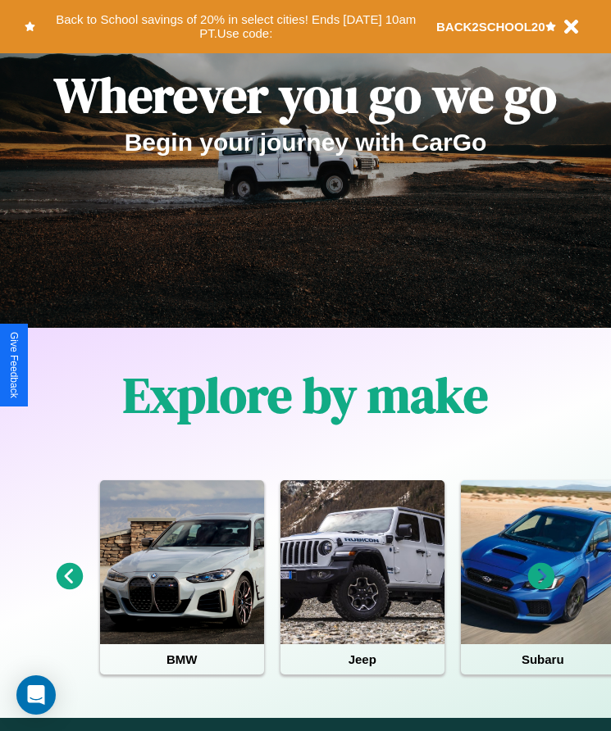
scroll to position [274, 0]
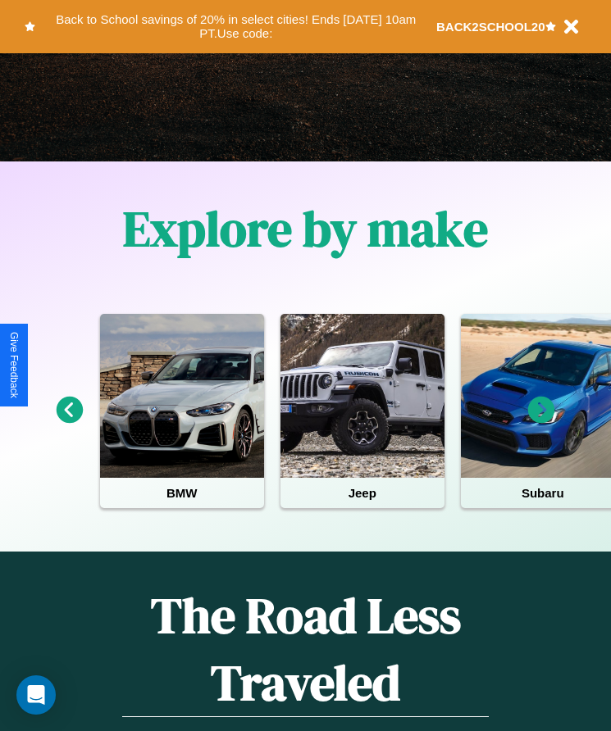
click at [541, 421] on icon at bounding box center [541, 410] width 27 height 27
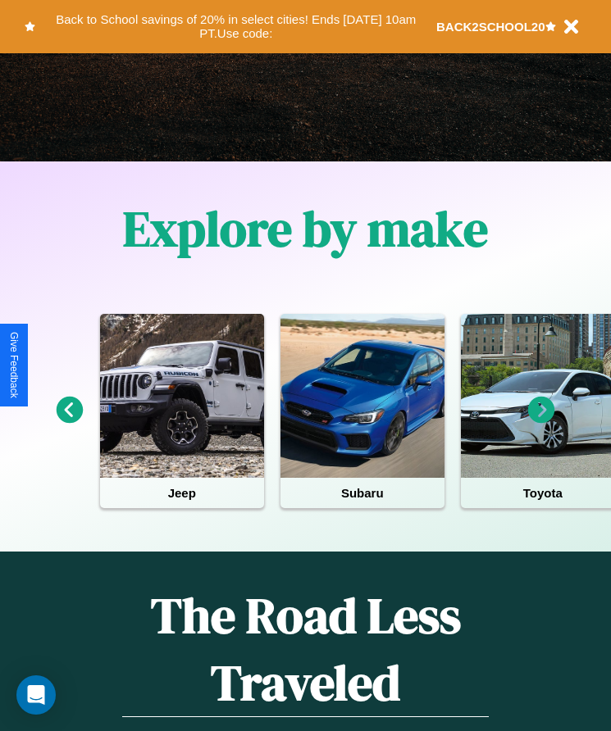
click at [541, 421] on icon at bounding box center [541, 410] width 27 height 27
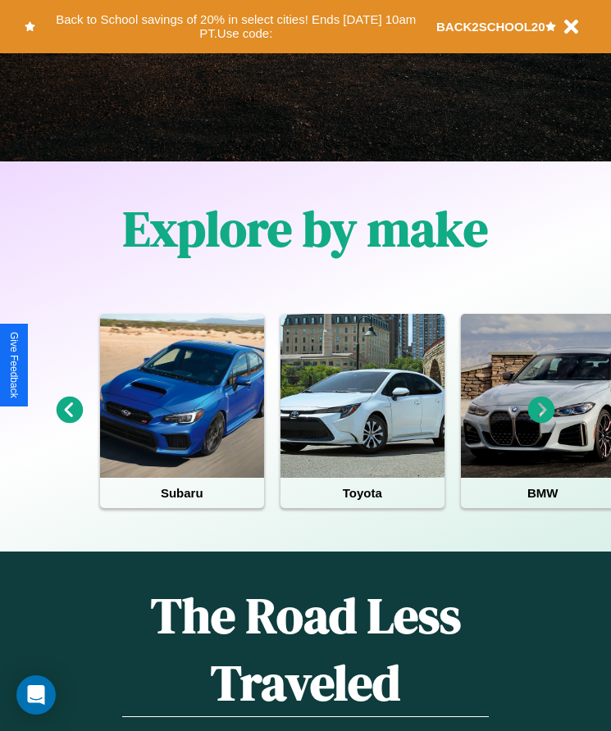
click at [541, 421] on icon at bounding box center [541, 410] width 27 height 27
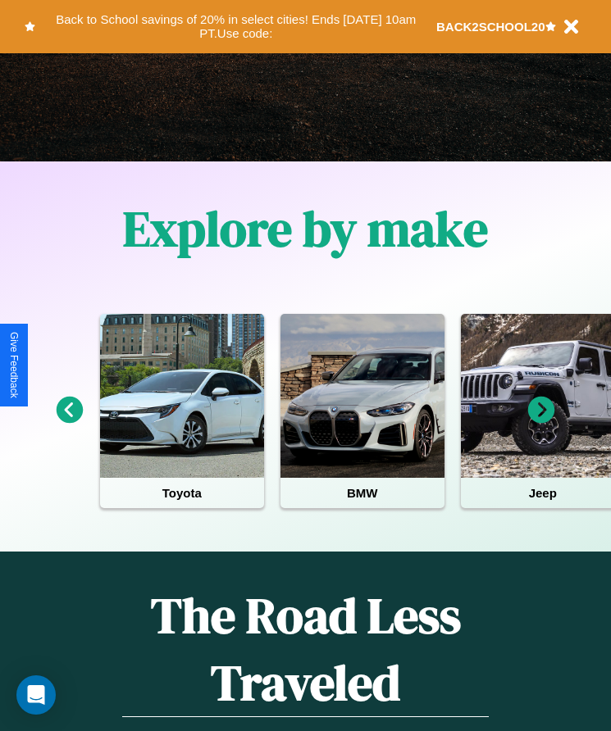
click at [541, 421] on icon at bounding box center [541, 410] width 27 height 27
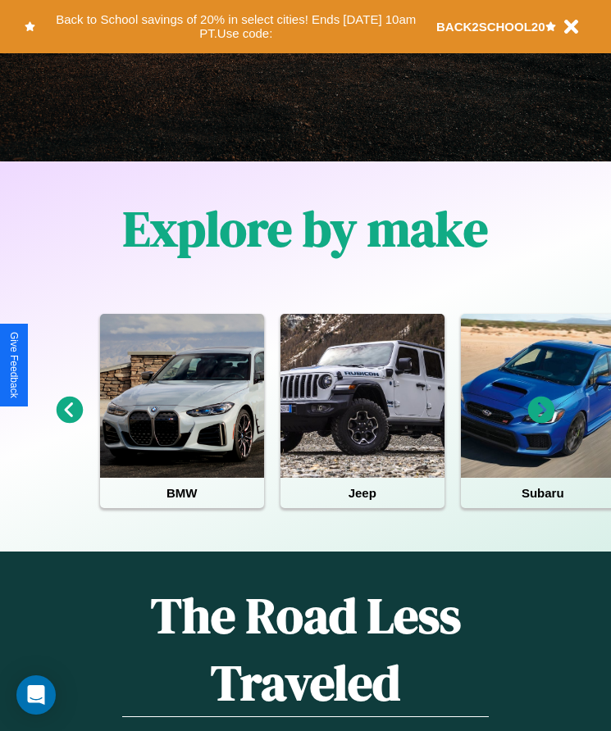
click at [541, 421] on icon at bounding box center [541, 410] width 27 height 27
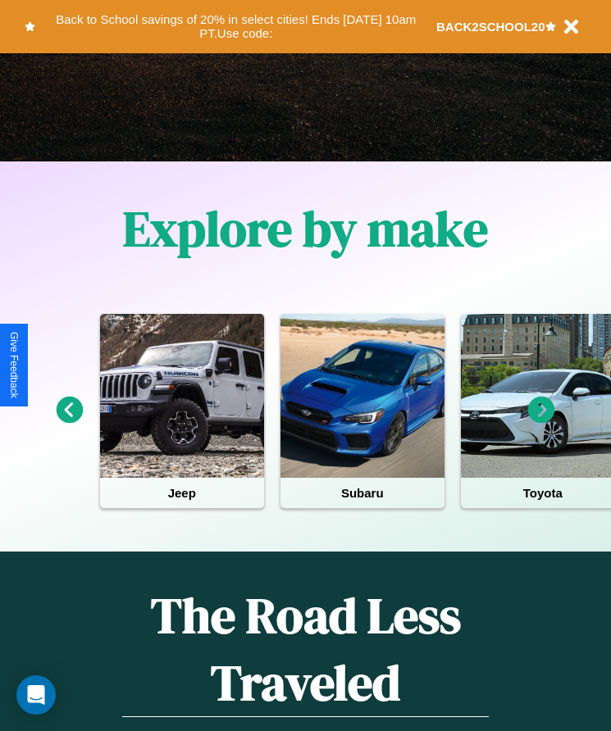
click at [541, 421] on icon at bounding box center [541, 410] width 27 height 27
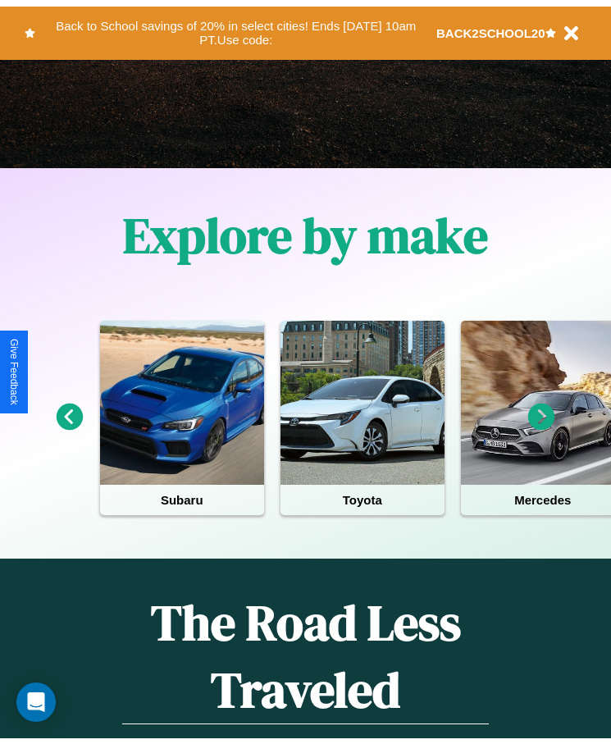
scroll to position [0, 0]
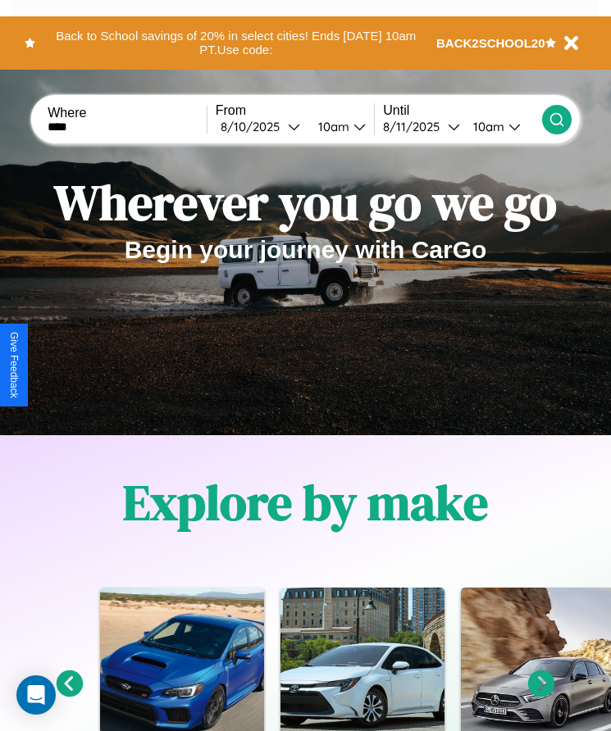
type input "****"
click at [556, 119] on icon at bounding box center [557, 120] width 16 height 16
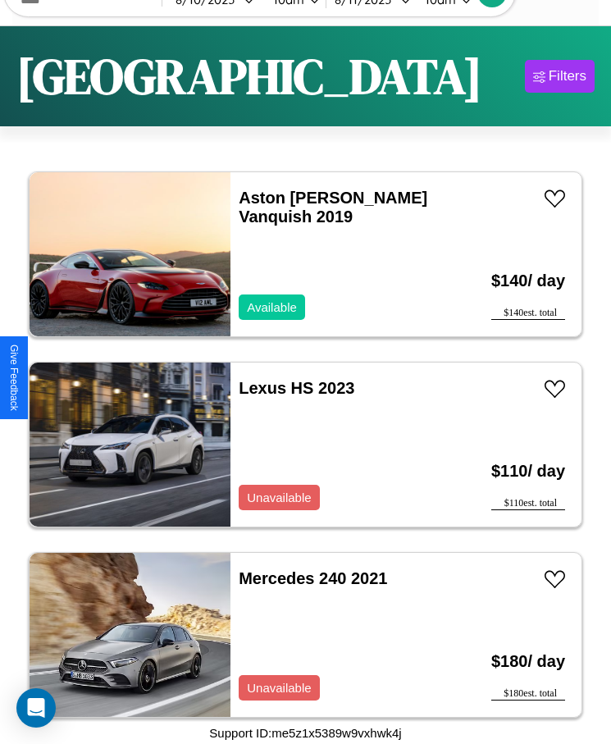
scroll to position [963, 0]
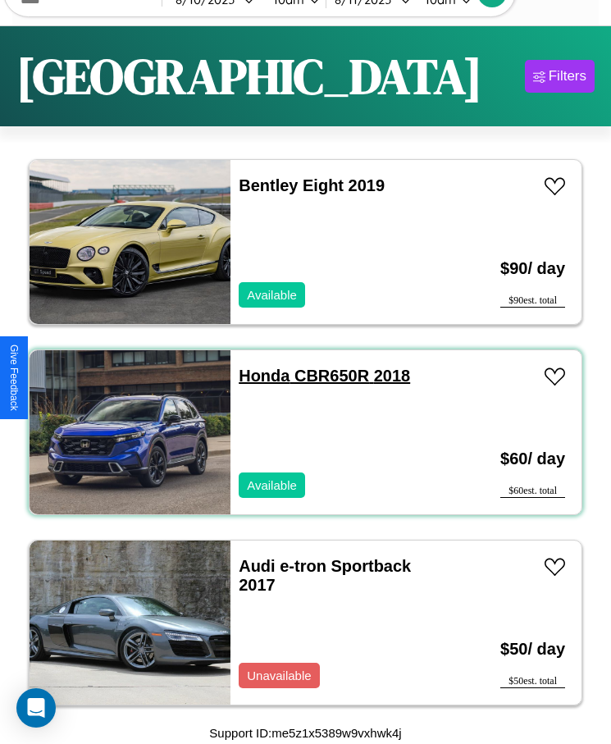
click at [259, 376] on link "Honda CBR650R 2018" at bounding box center [324, 376] width 171 height 18
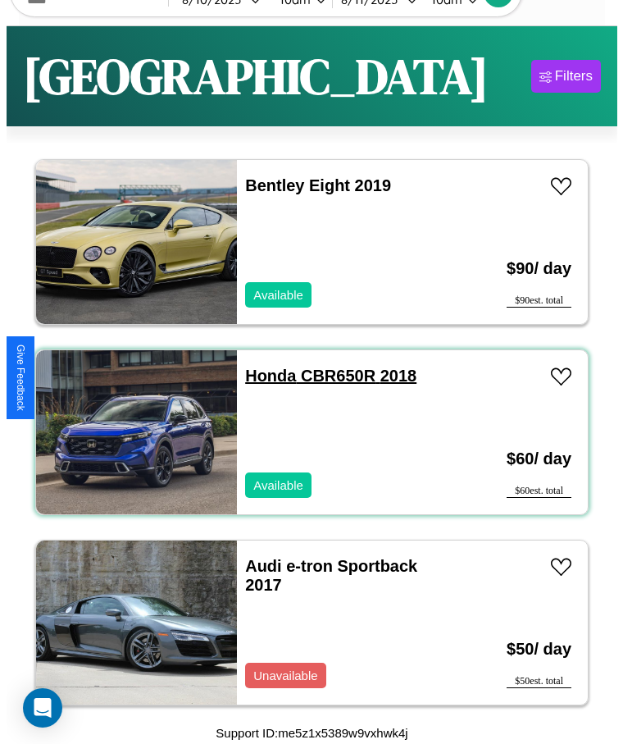
scroll to position [0, 0]
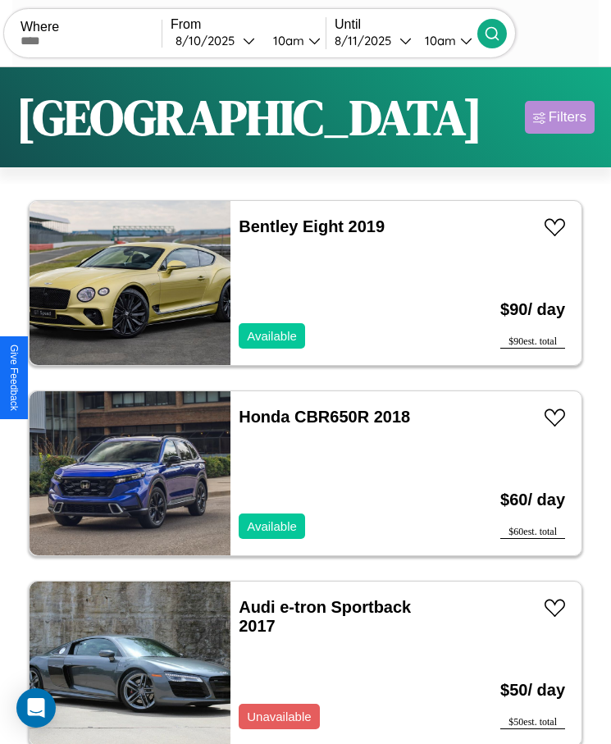
click at [559, 117] on div "Filters" at bounding box center [568, 117] width 38 height 16
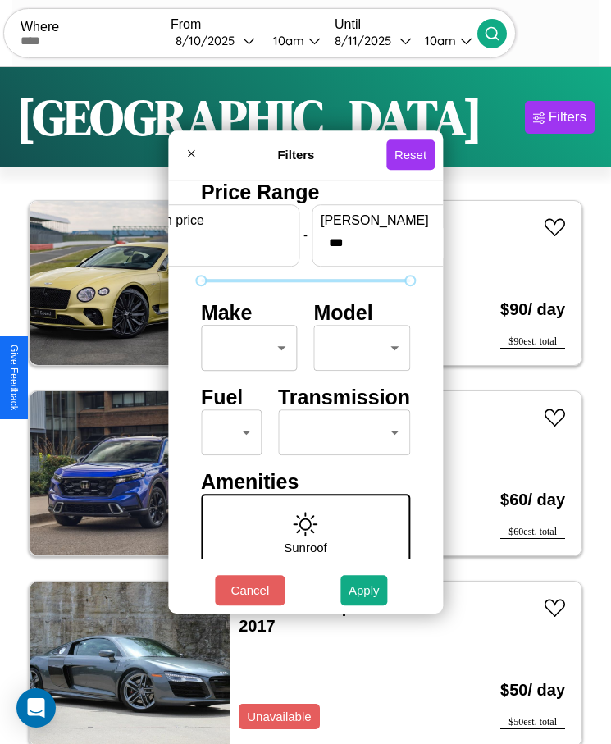
click at [244, 348] on body "CarGo Where From 8 / 10 / 2025 10am Until 8 / 11 / 2025 10am Become a Host Logi…" at bounding box center [305, 392] width 611 height 785
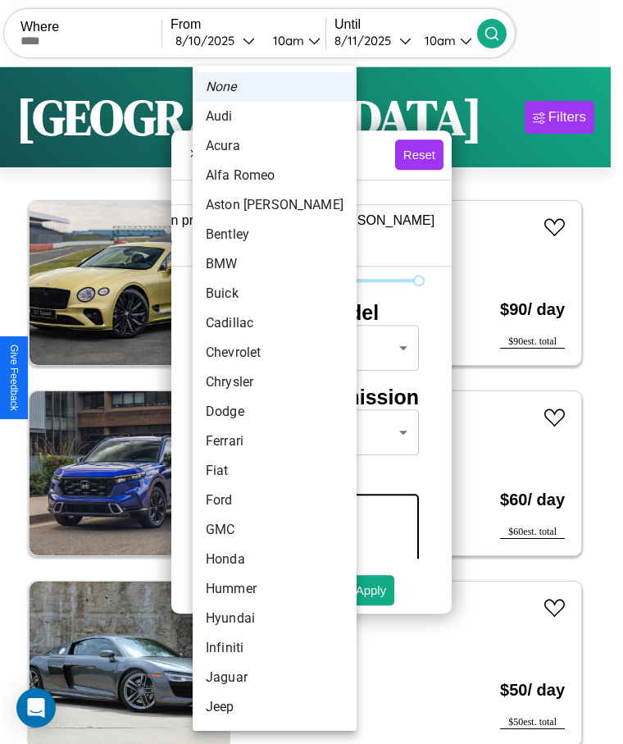
click at [244, 205] on li "Aston [PERSON_NAME]" at bounding box center [275, 205] width 164 height 30
type input "**********"
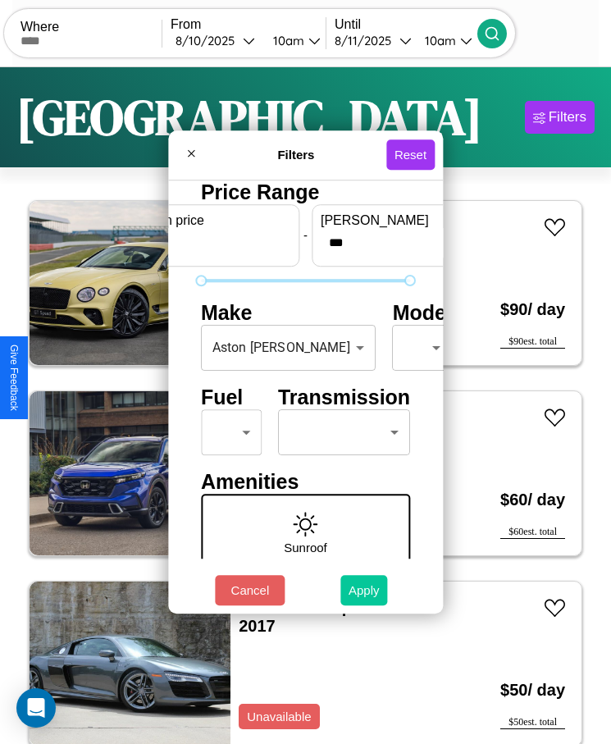
click at [364, 590] on button "Apply" at bounding box center [364, 590] width 48 height 30
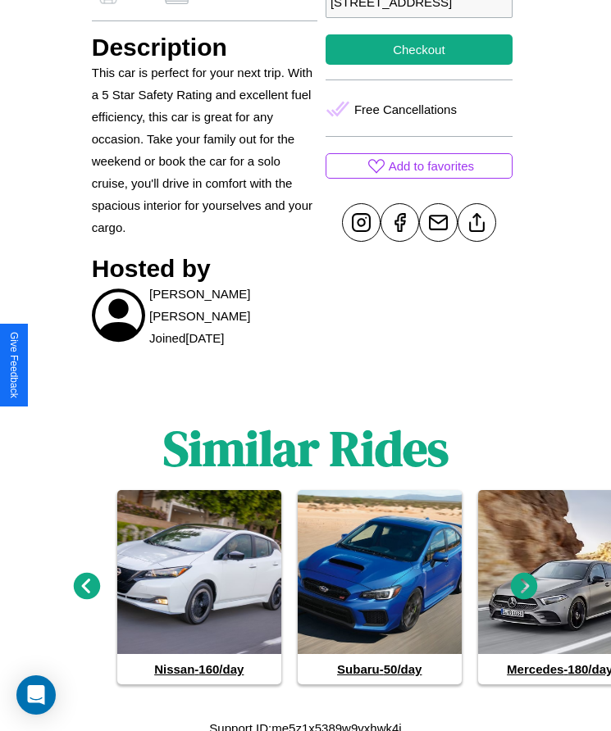
scroll to position [743, 0]
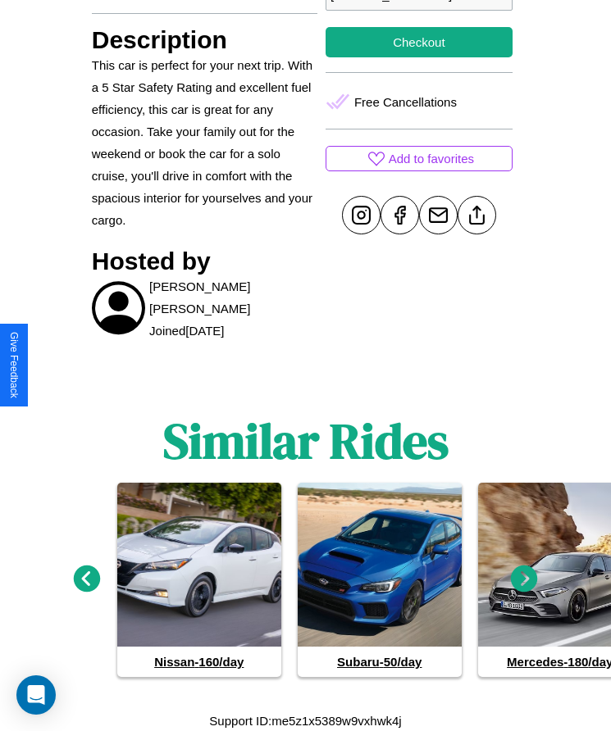
click at [86, 579] on icon at bounding box center [87, 579] width 27 height 27
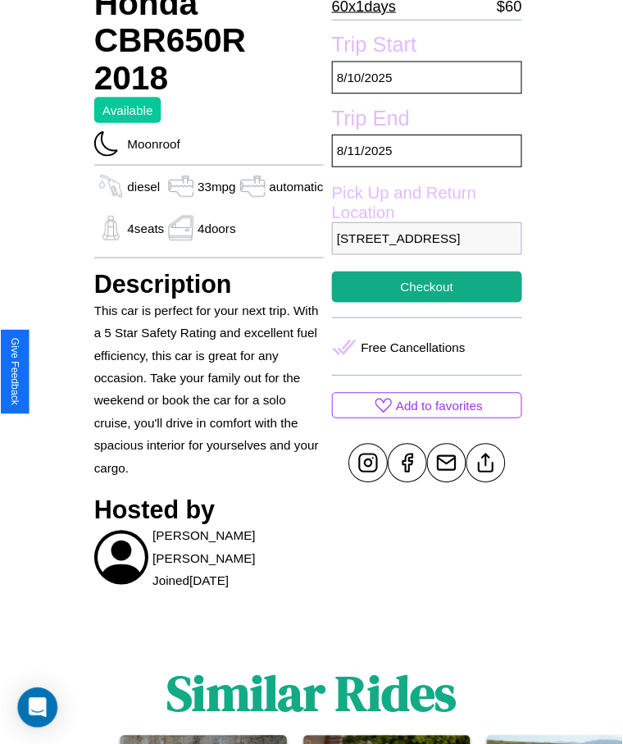
scroll to position [214, 0]
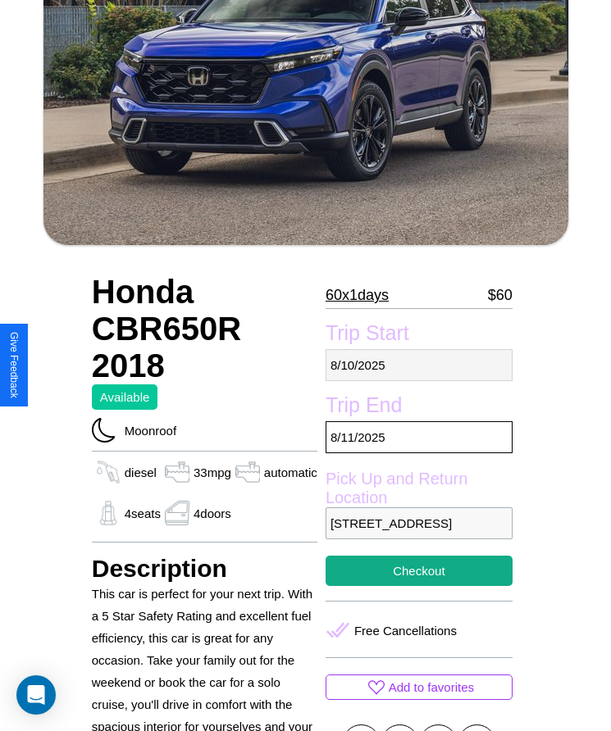
click at [417, 365] on p "8 / 10 / 2025" at bounding box center [419, 365] width 187 height 32
select select "*"
select select "****"
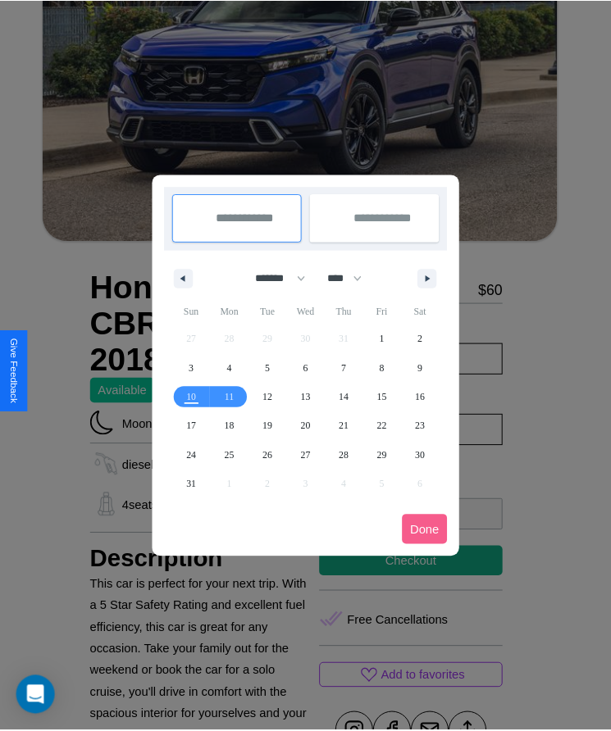
scroll to position [0, 0]
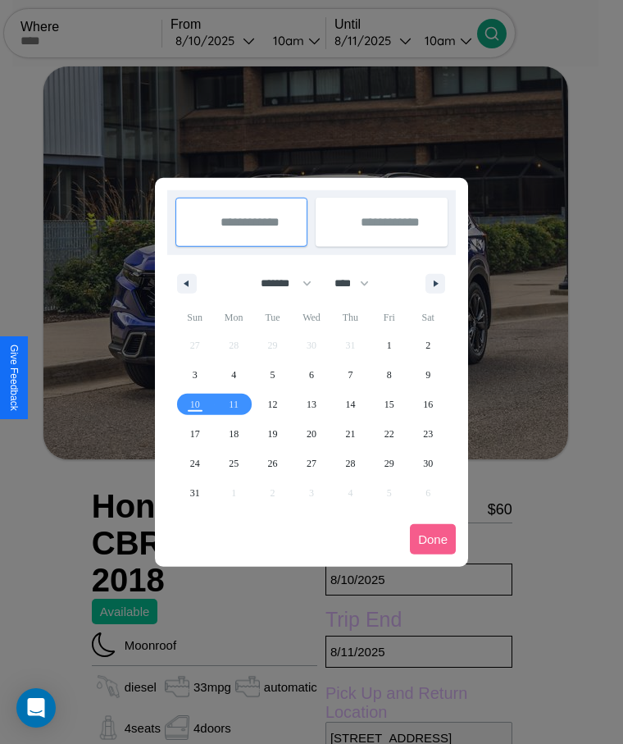
click at [238, 40] on div at bounding box center [311, 372] width 623 height 744
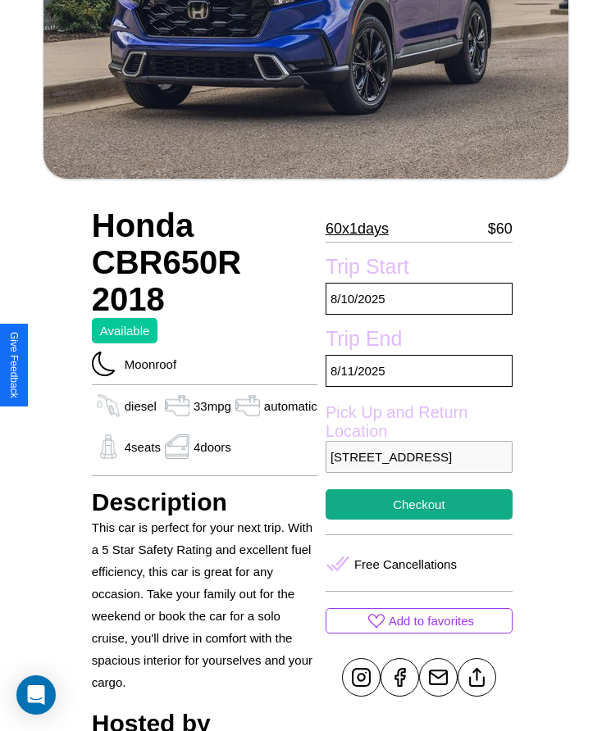
scroll to position [615, 0]
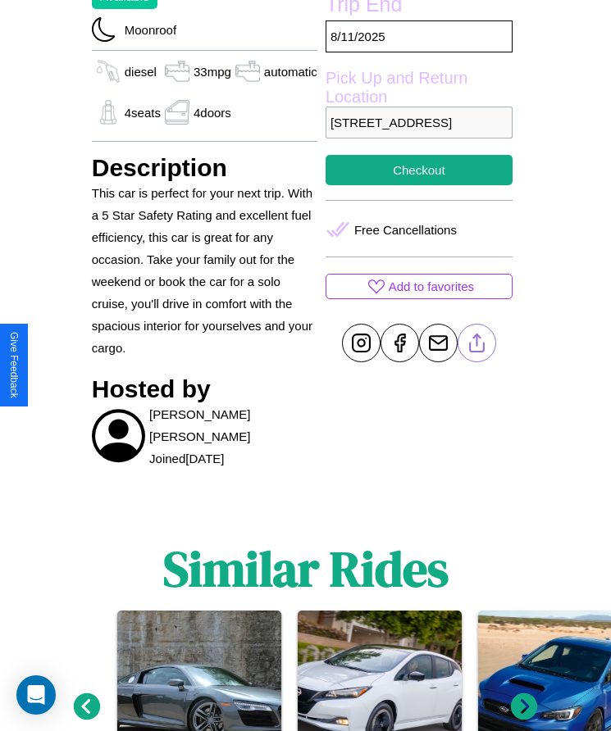
click at [476, 346] on line at bounding box center [476, 340] width 0 height 11
